Goal: Transaction & Acquisition: Purchase product/service

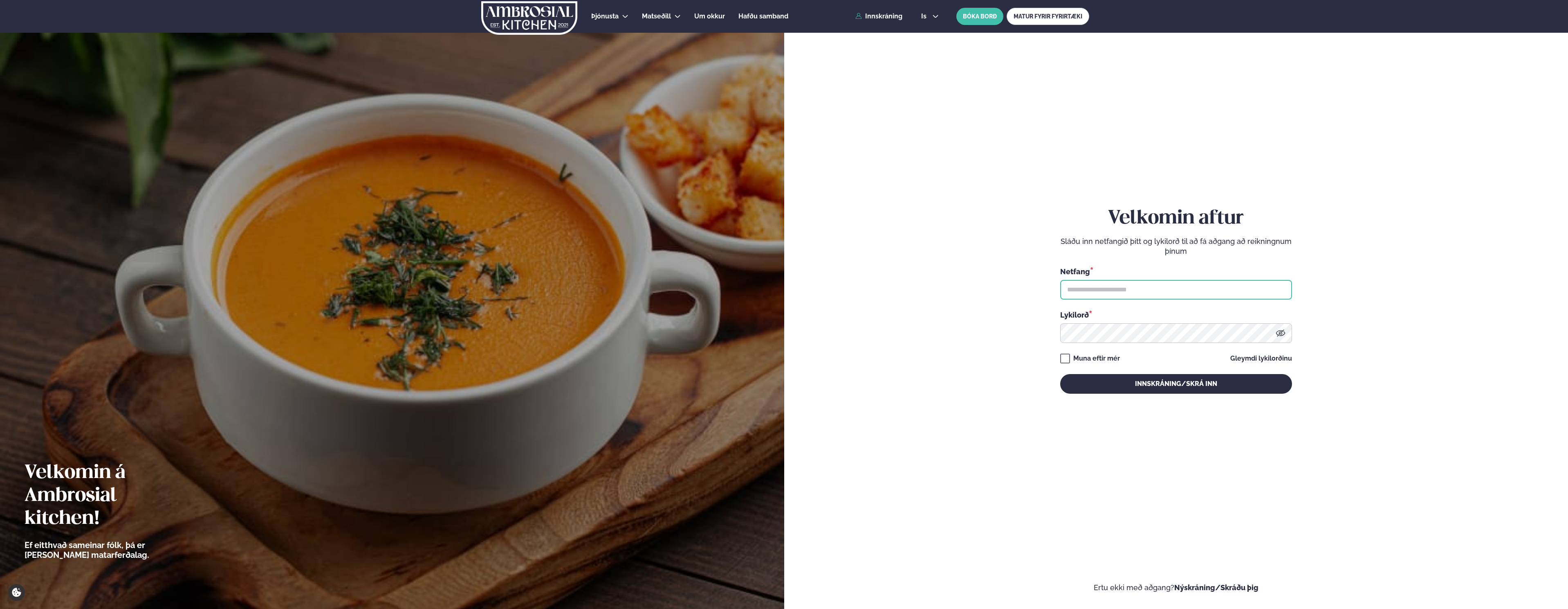
click at [1077, 284] on input "text" at bounding box center [1176, 289] width 232 height 19
type input "**********"
click at [1060, 374] on button "Innskráning/Skrá inn" at bounding box center [1176, 384] width 232 height 19
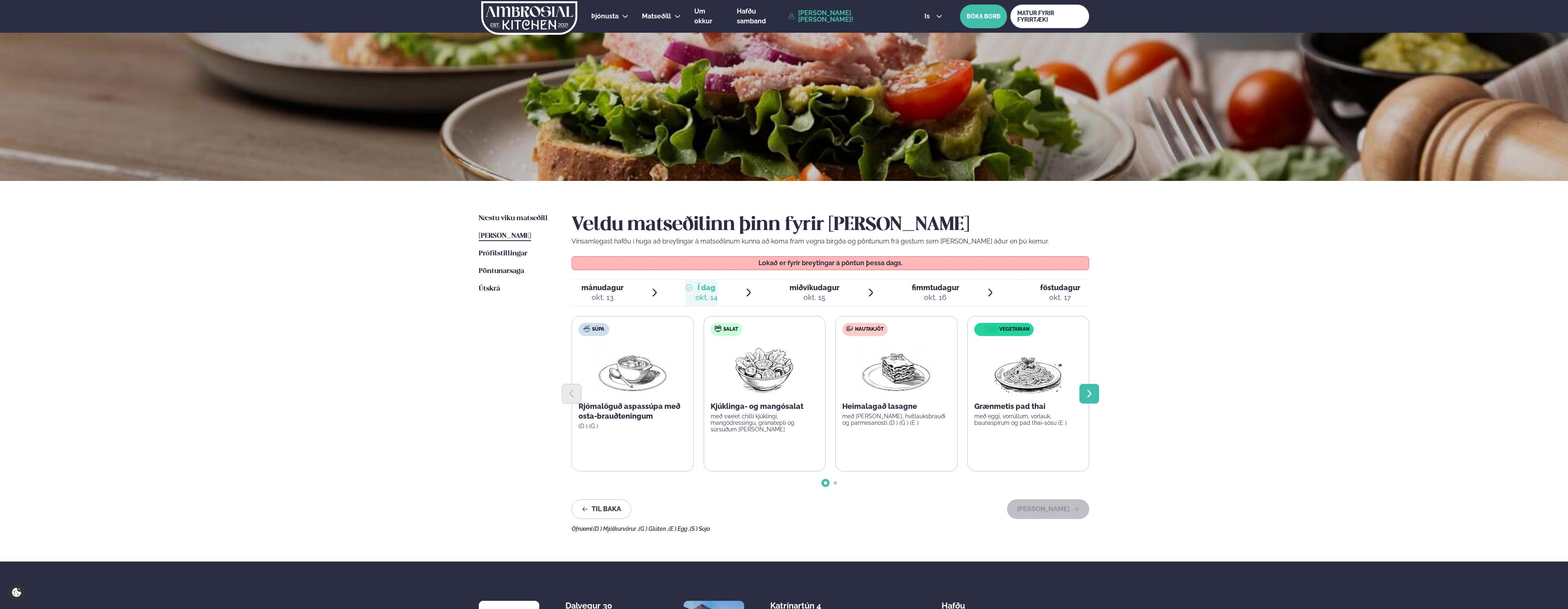
click at [1090, 392] on icon "Next slide" at bounding box center [1089, 393] width 4 height 8
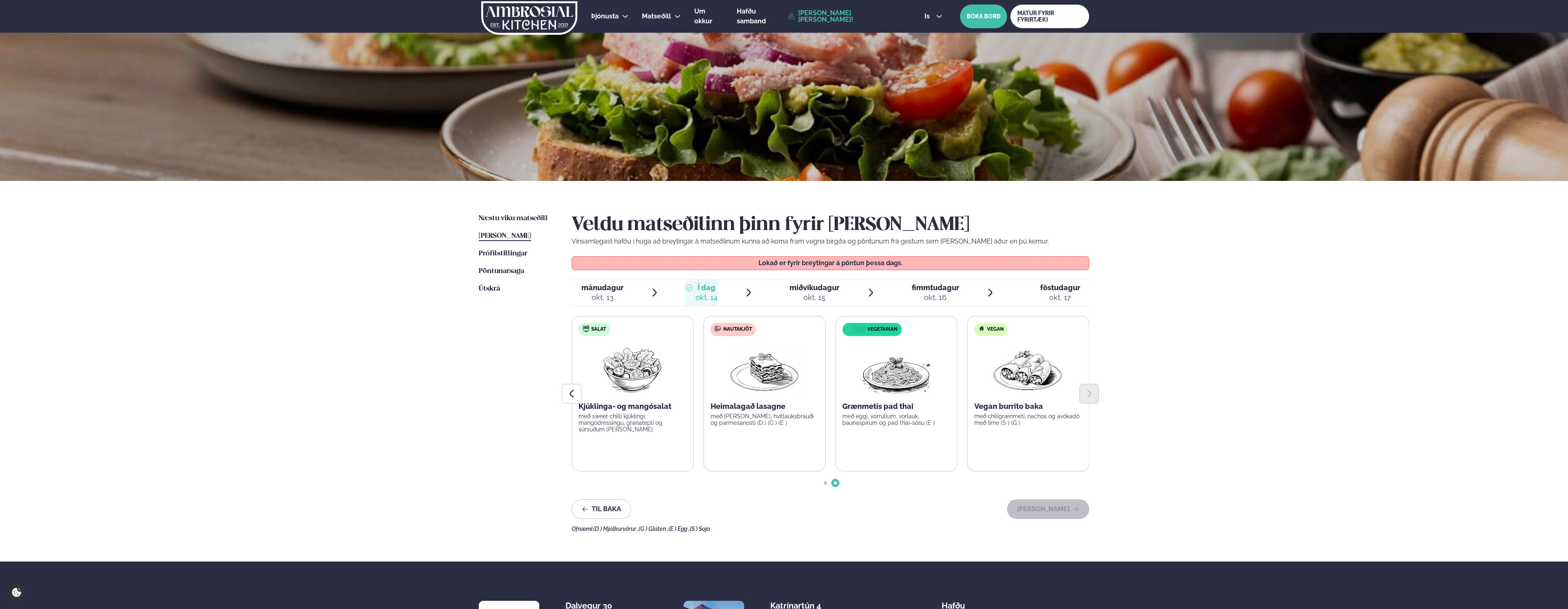
click at [802, 290] on span "miðvikudagur" at bounding box center [814, 287] width 50 height 9
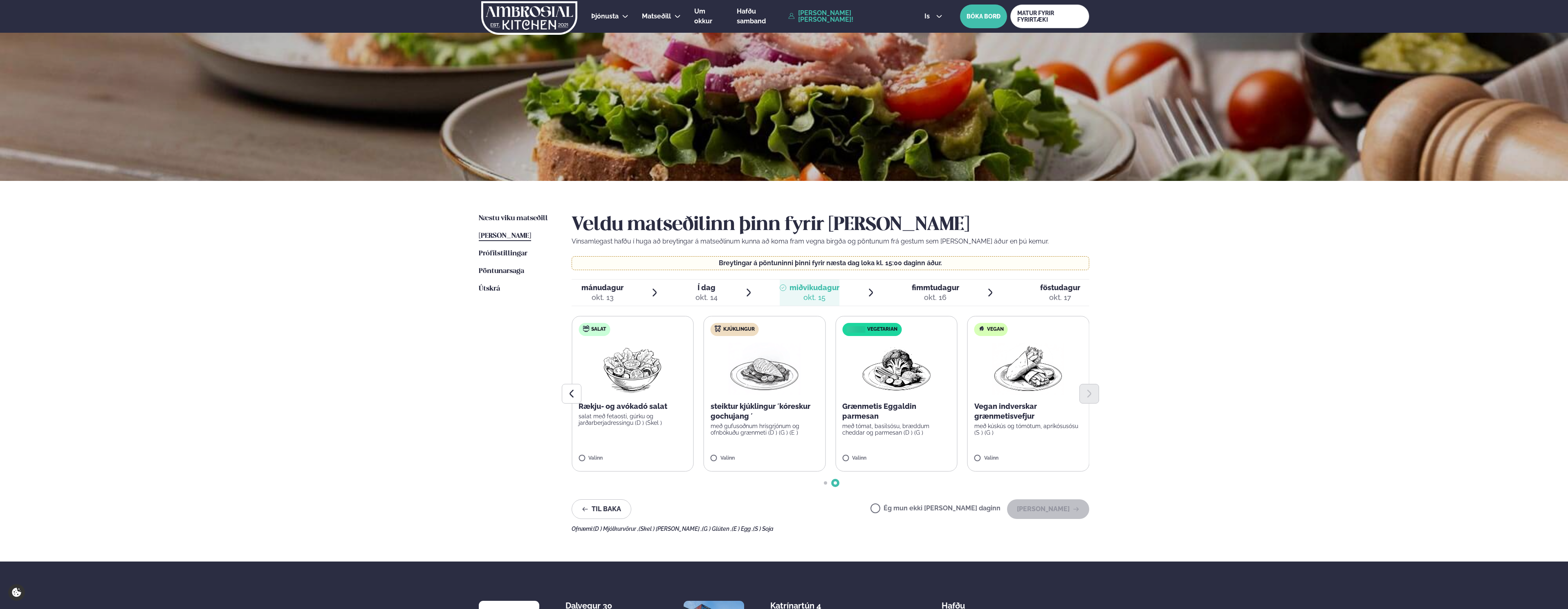
click at [744, 385] on div at bounding box center [830, 393] width 517 height 19
click at [1031, 509] on button "[PERSON_NAME]" at bounding box center [1048, 509] width 82 height 19
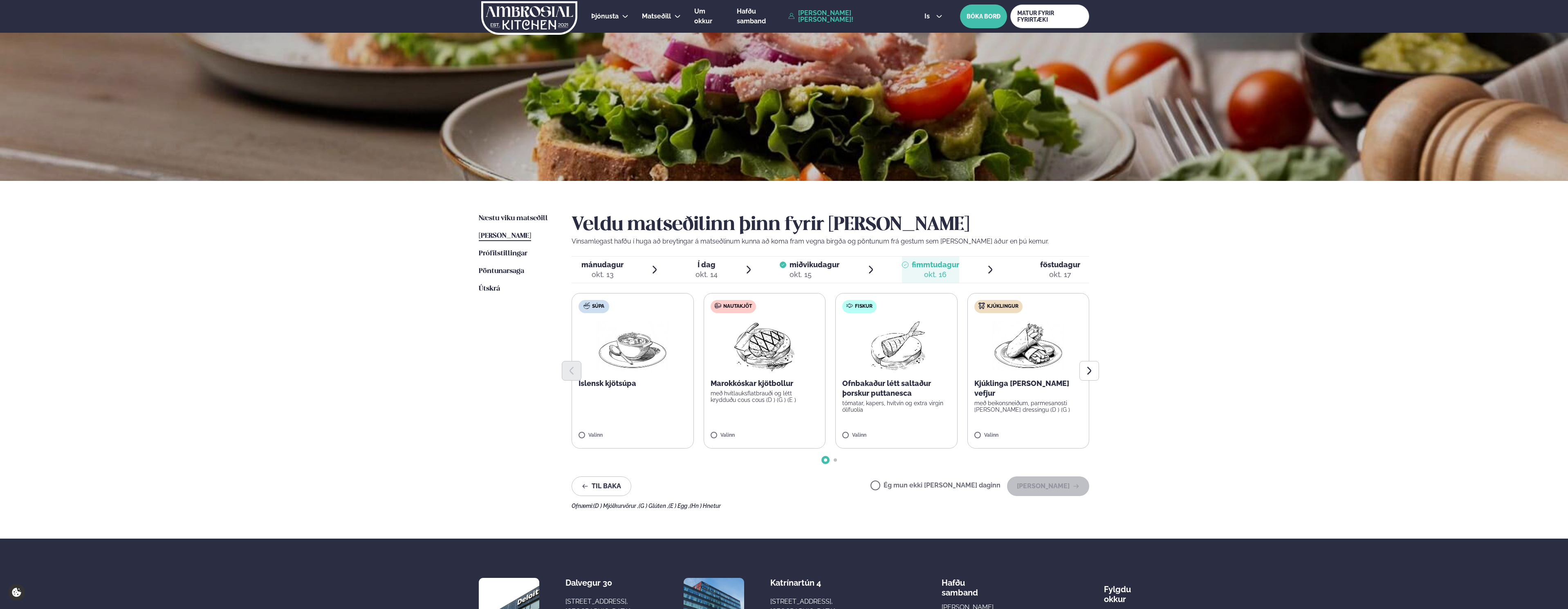
click at [774, 401] on p "með hvítlauksflatbrauði og létt krydduðu cous cous (D ) (G ) (E )" at bounding box center [765, 396] width 108 height 13
click at [1054, 489] on button "[PERSON_NAME]" at bounding box center [1048, 486] width 82 height 19
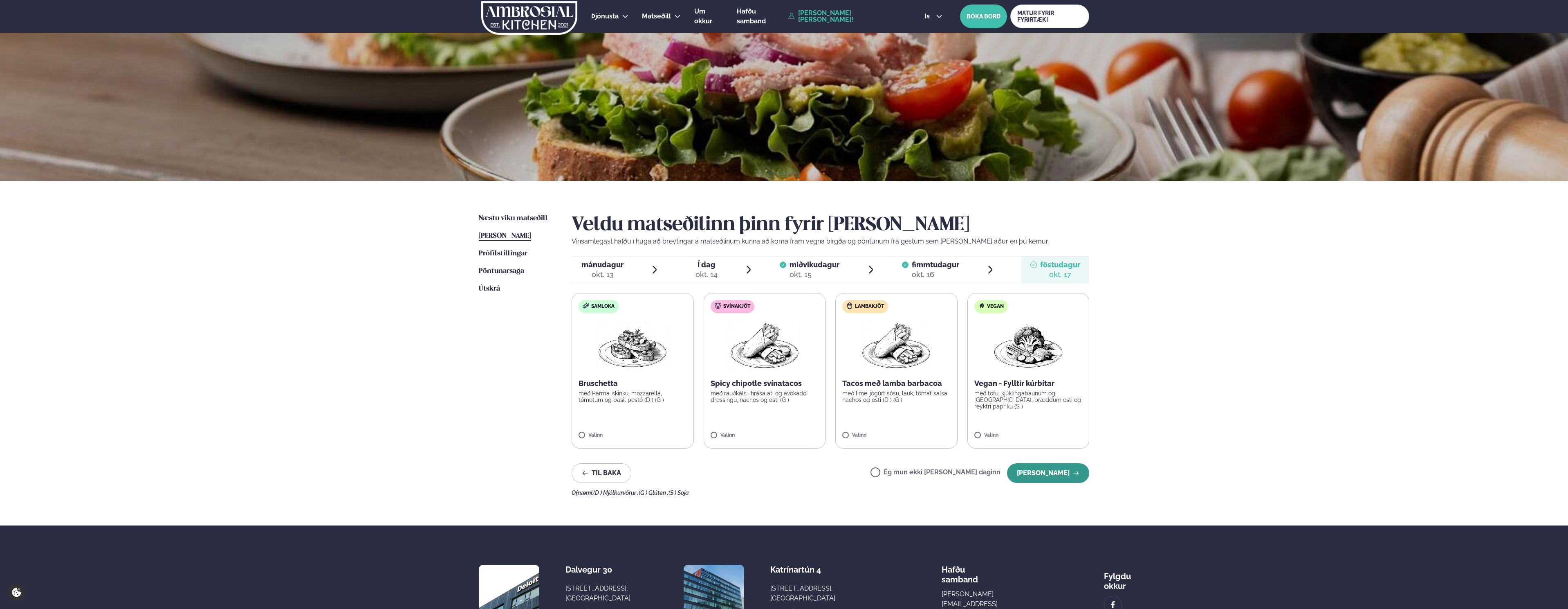
click at [1048, 471] on button "[PERSON_NAME]" at bounding box center [1048, 473] width 82 height 19
